Goal: Task Accomplishment & Management: Use online tool/utility

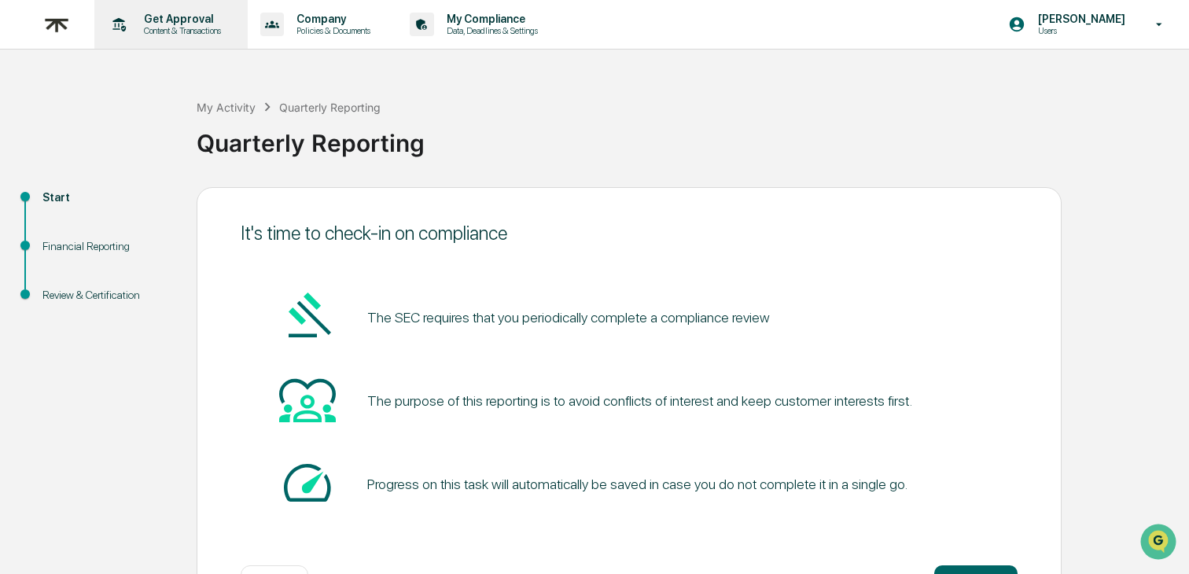
click at [177, 31] on p "Content & Transactions" at bounding box center [180, 30] width 98 height 11
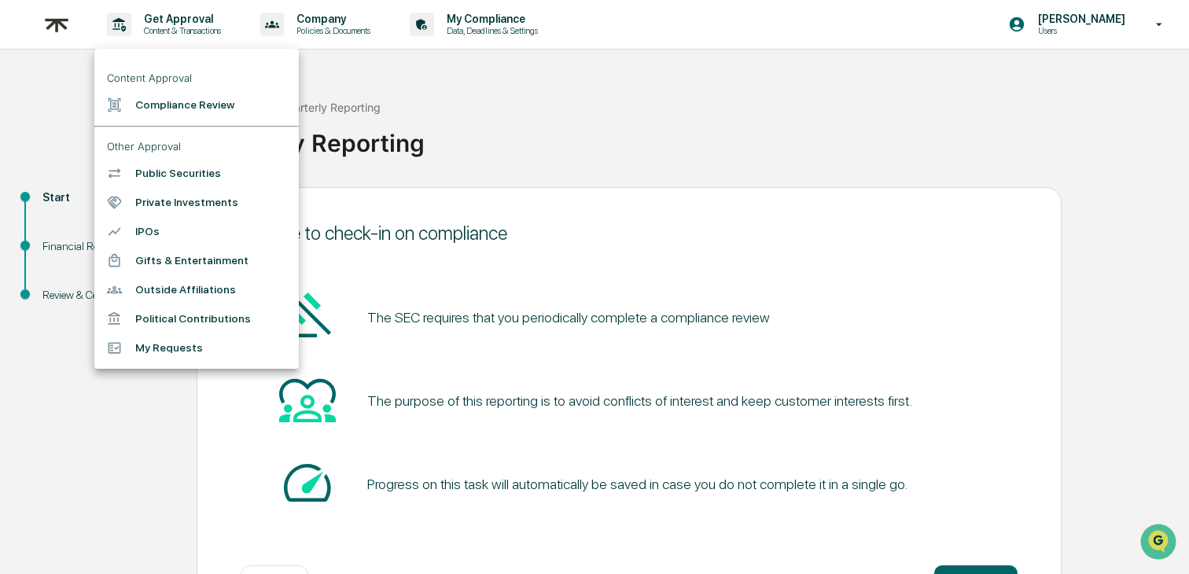
click at [202, 108] on li "Compliance Review" at bounding box center [196, 104] width 205 height 29
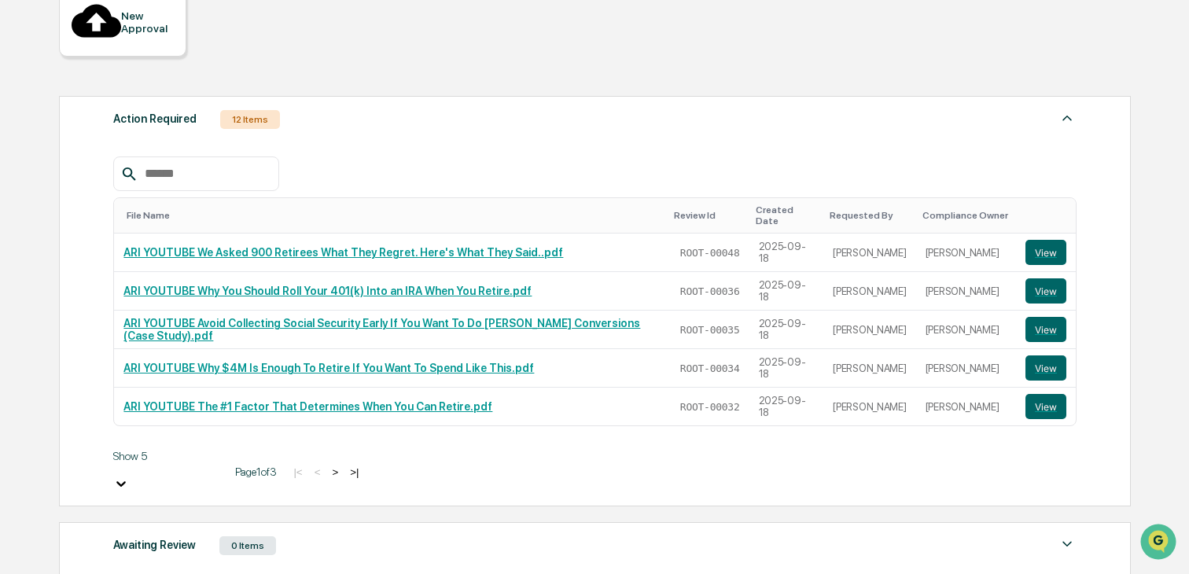
scroll to position [183, 0]
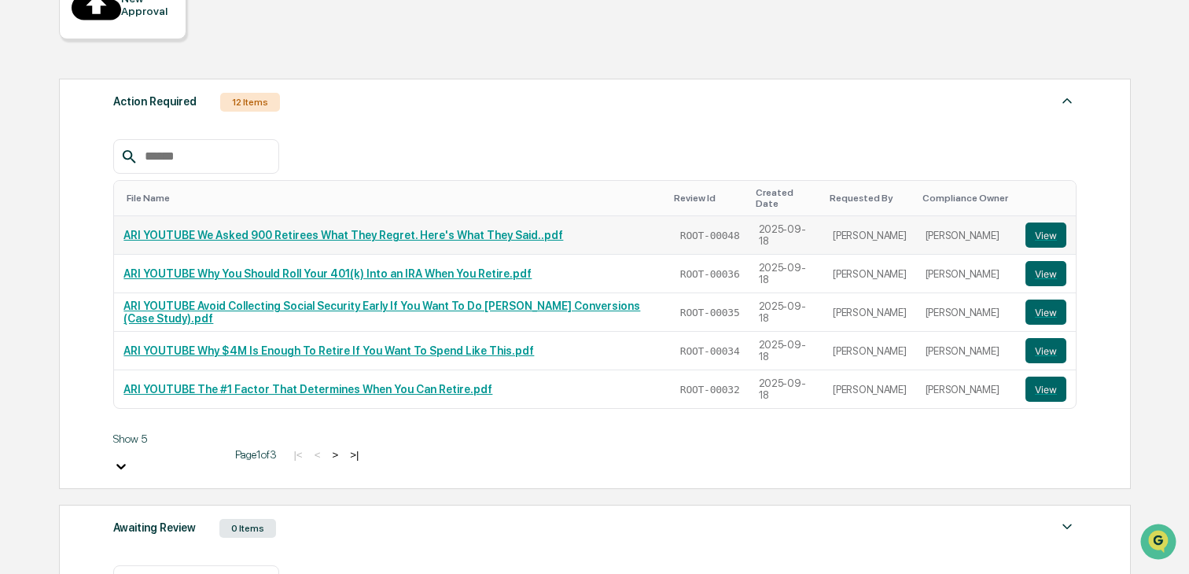
click at [452, 229] on link "ARI YOUTUBE We Asked 900 Retirees What They Regret. Here's What They Said..pdf" at bounding box center [343, 235] width 440 height 13
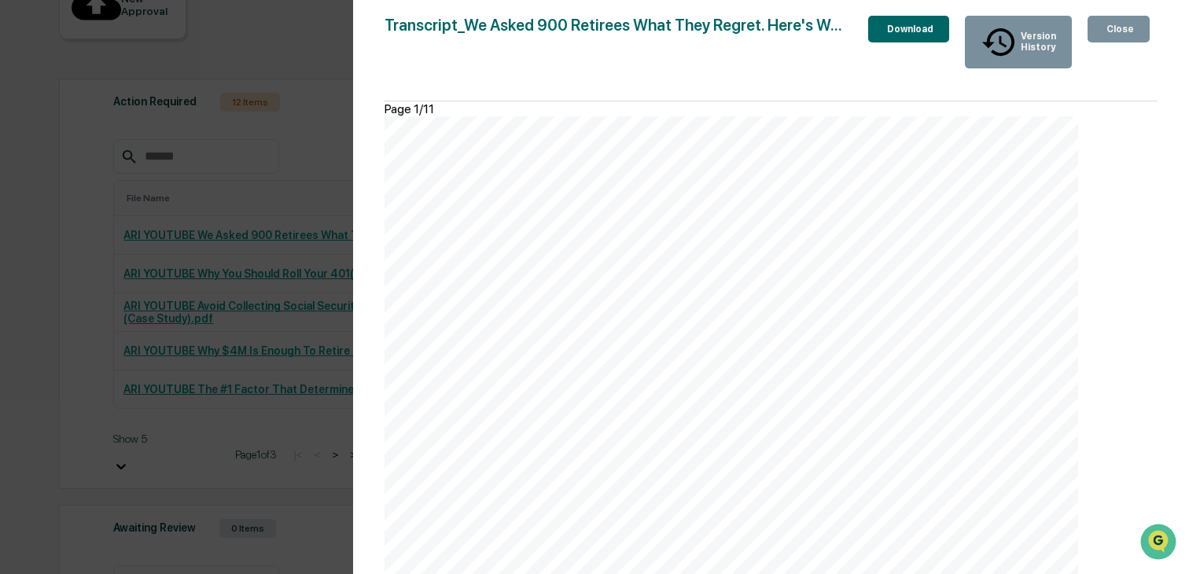
click at [1108, 24] on div "Close" at bounding box center [1119, 29] width 31 height 11
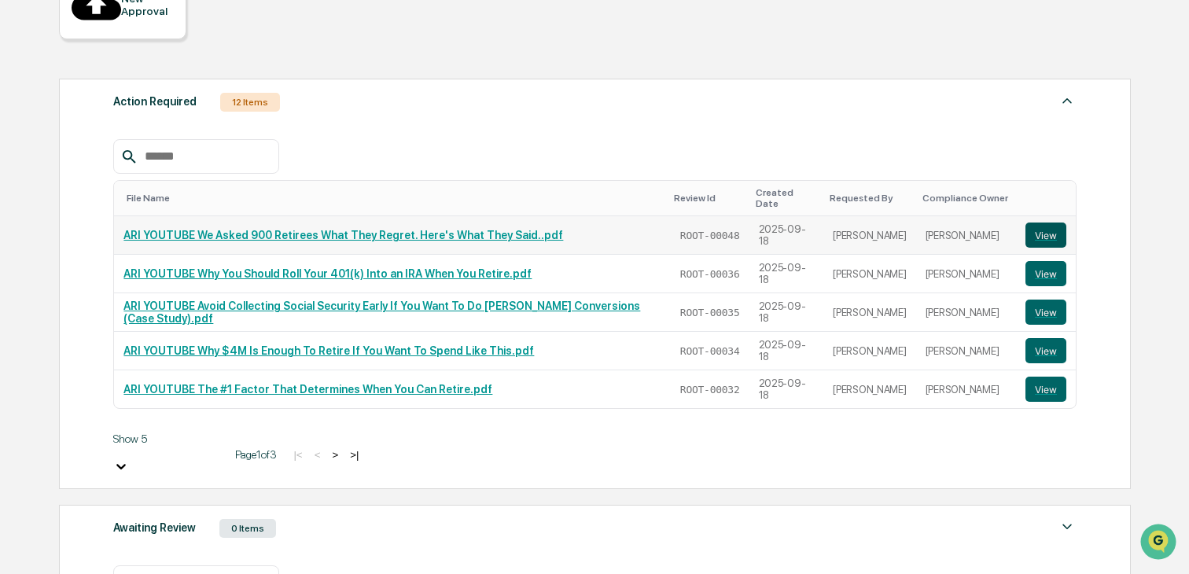
click at [1045, 223] on button "View" at bounding box center [1046, 235] width 41 height 25
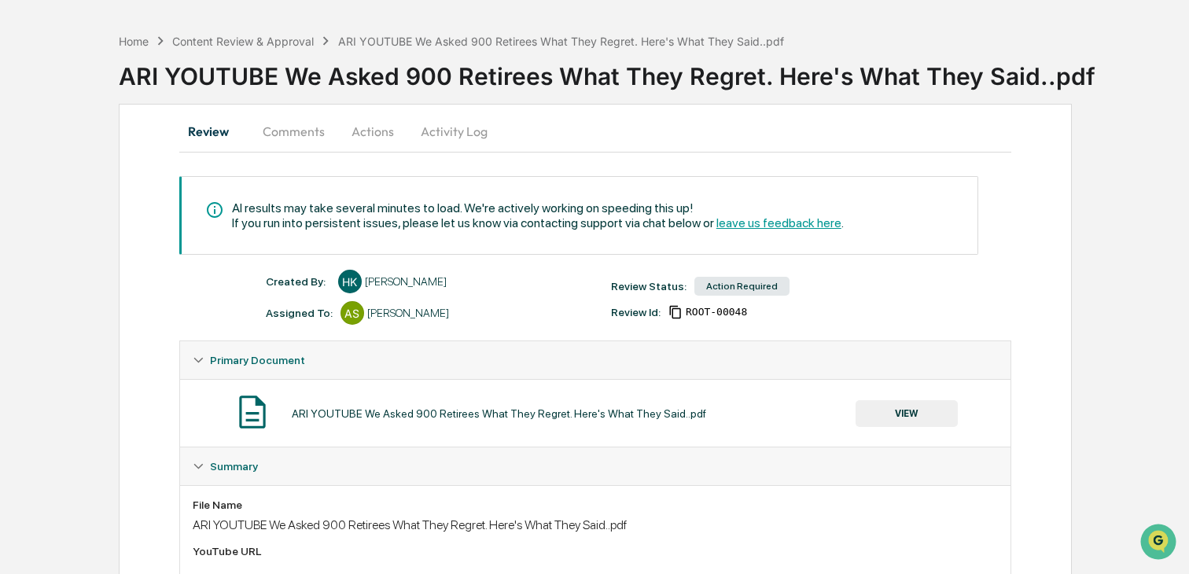
scroll to position [42, 0]
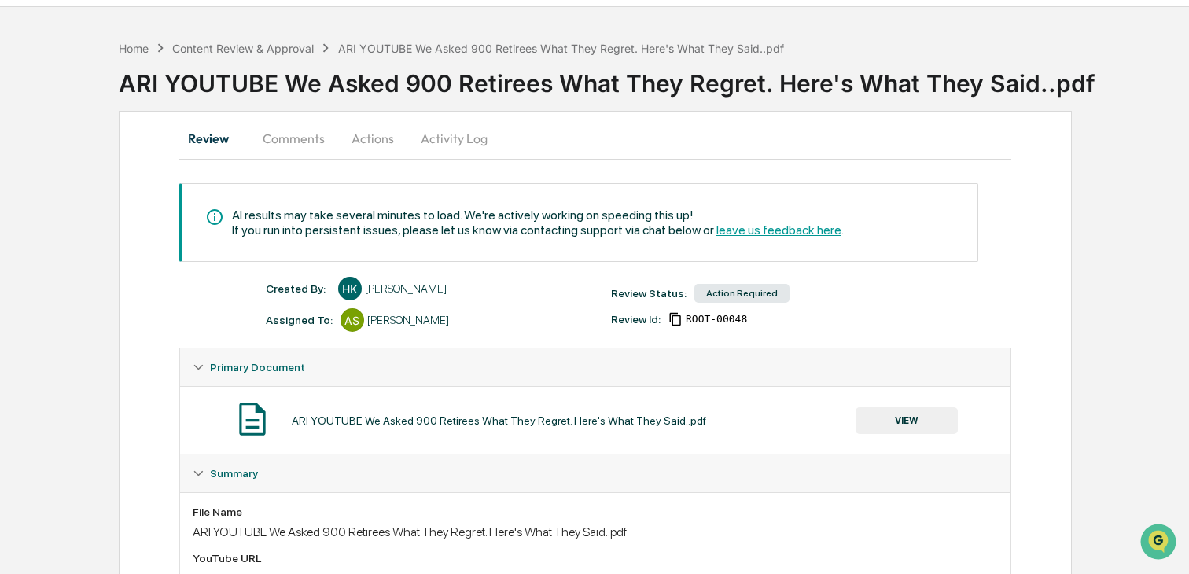
click at [291, 153] on button "Comments" at bounding box center [293, 139] width 87 height 38
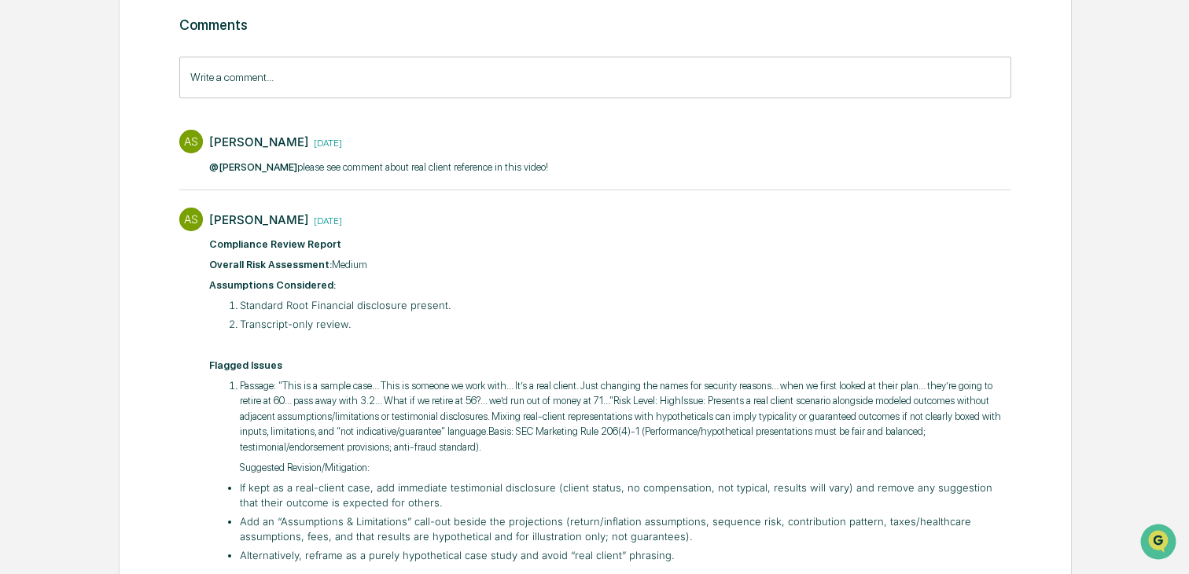
scroll to position [0, 0]
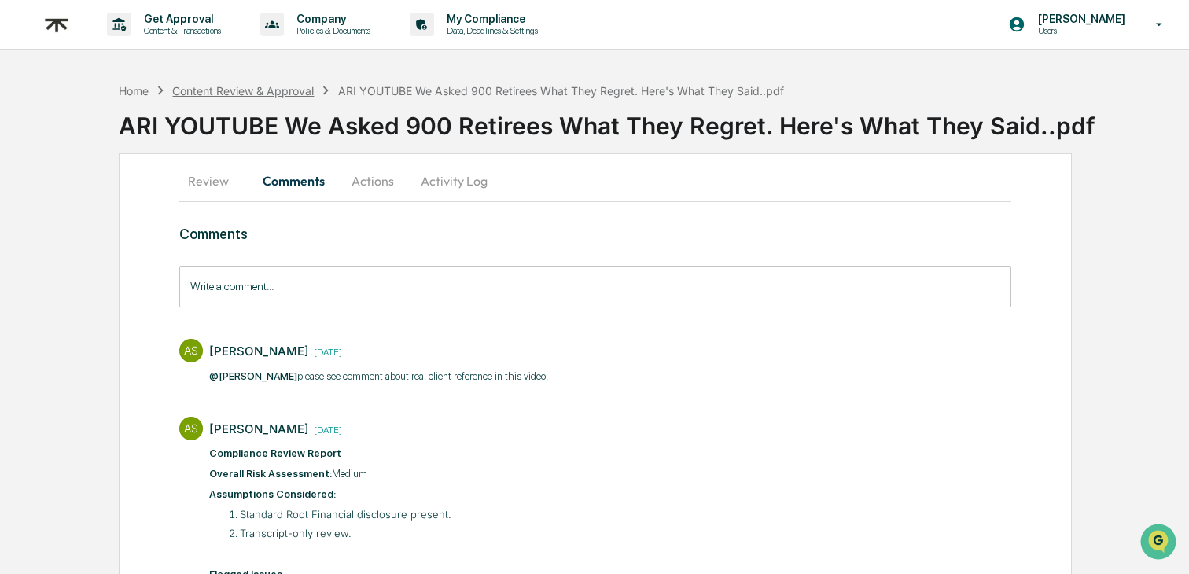
click at [241, 92] on div "Content Review & Approval" at bounding box center [243, 90] width 142 height 13
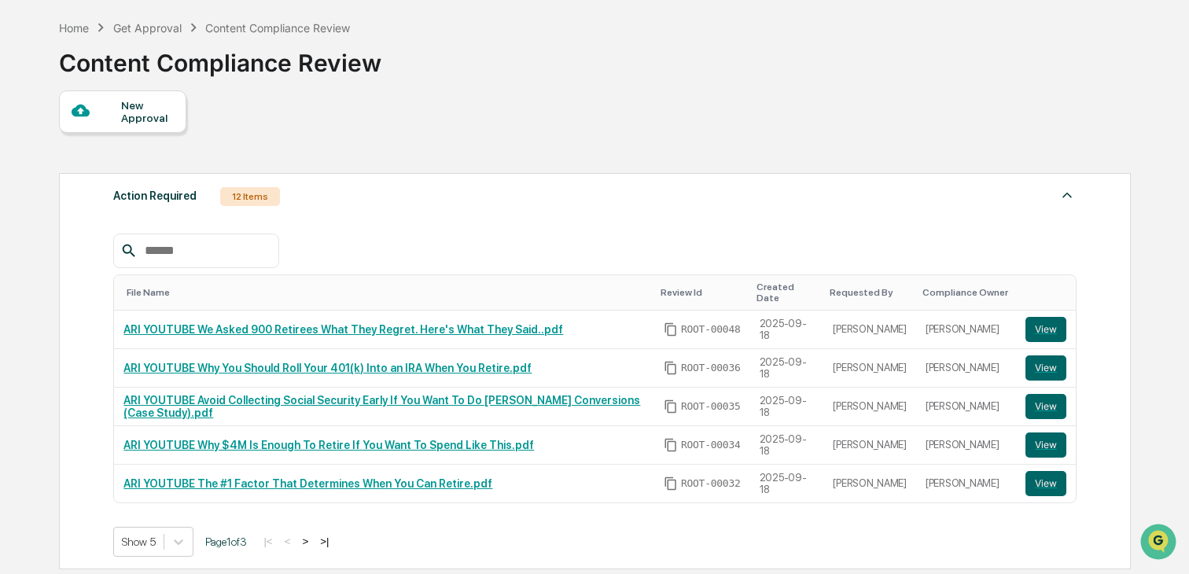
scroll to position [74, 0]
